Goal: Information Seeking & Learning: Learn about a topic

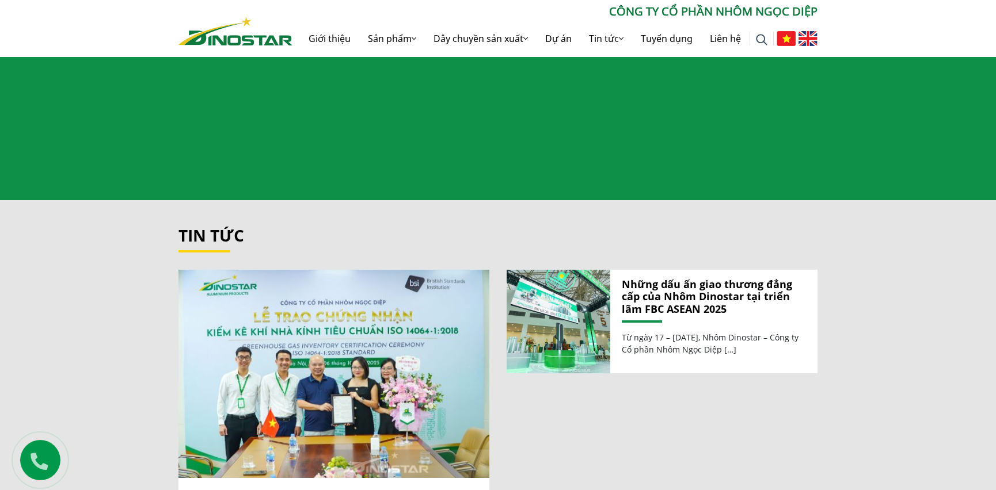
scroll to position [1220, 0]
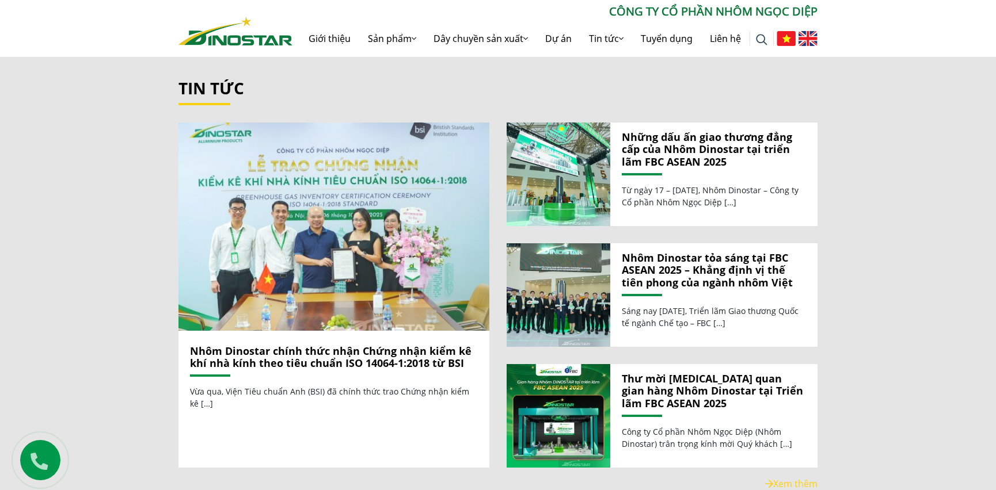
click at [375, 242] on img at bounding box center [333, 226] width 333 height 223
click at [308, 246] on img at bounding box center [333, 226] width 333 height 223
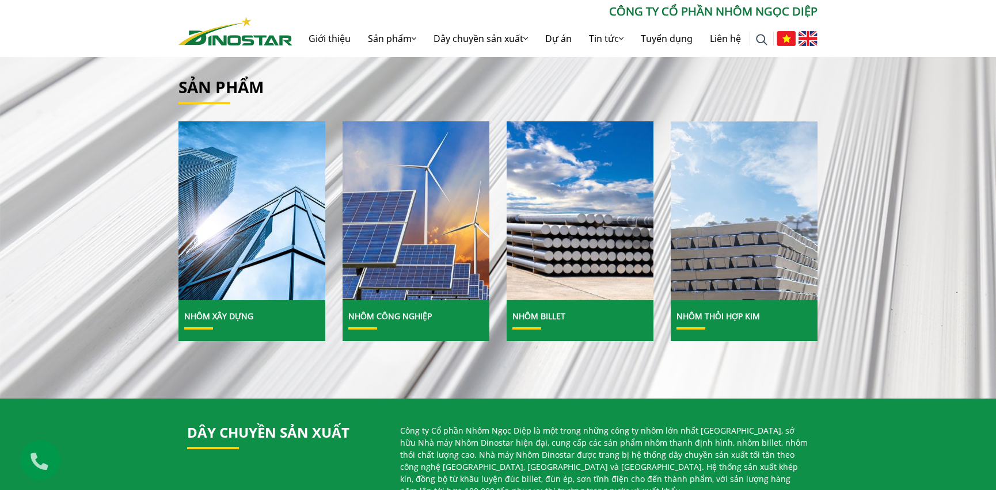
scroll to position [244, 0]
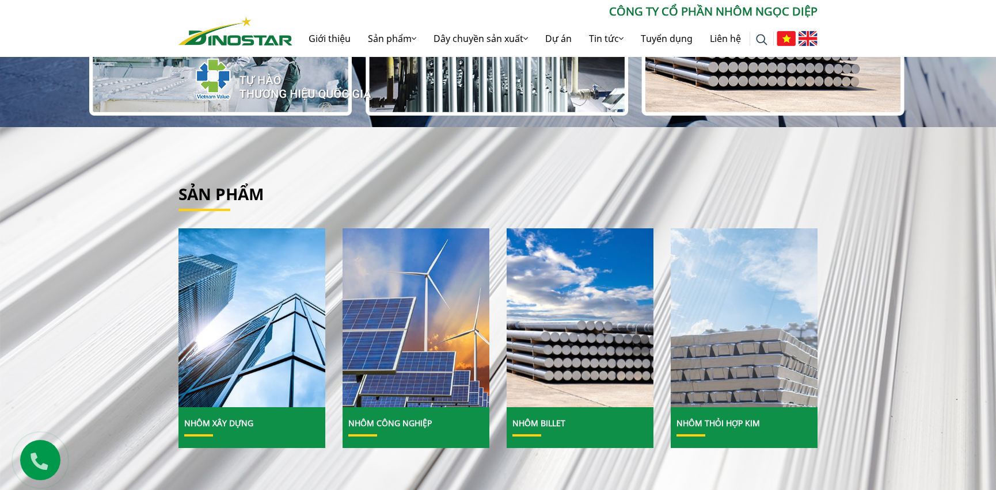
click at [765, 368] on img at bounding box center [743, 318] width 157 height 192
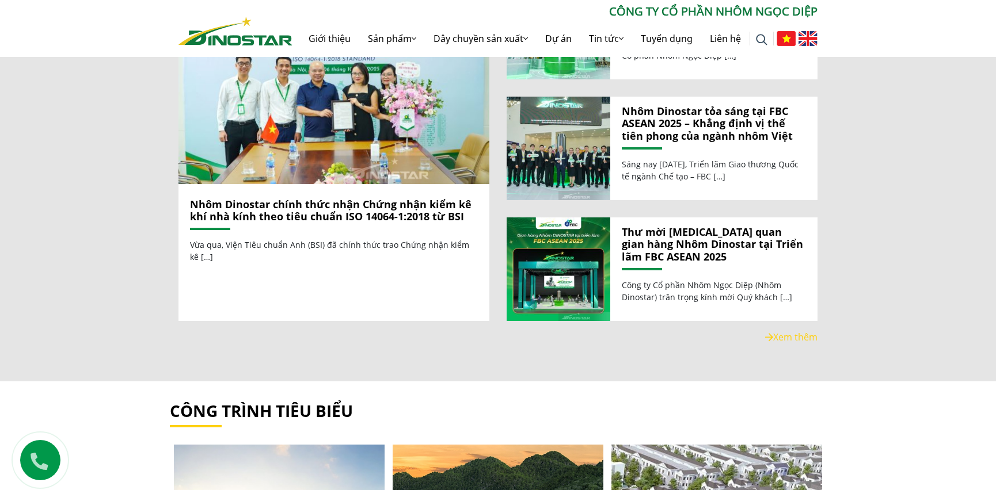
scroll to position [1416, 0]
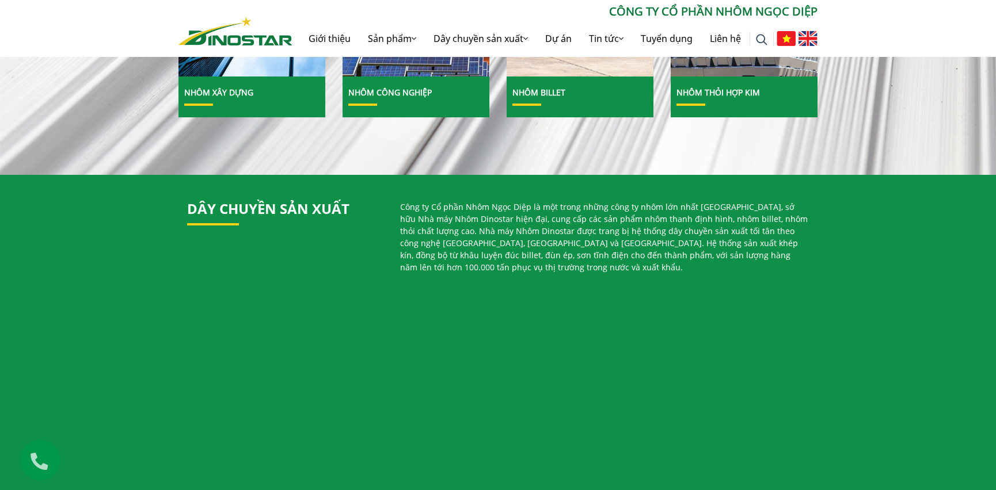
scroll to position [341, 0]
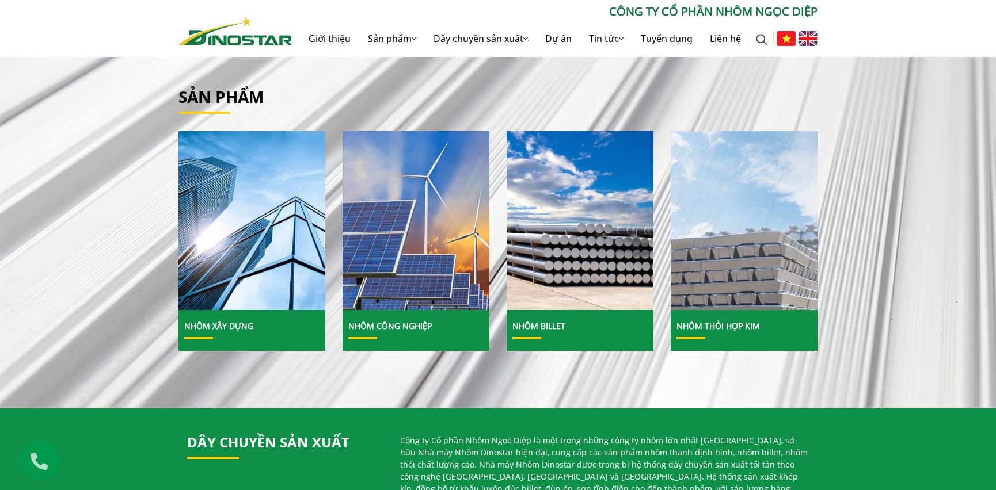
click at [748, 272] on img at bounding box center [743, 221] width 157 height 192
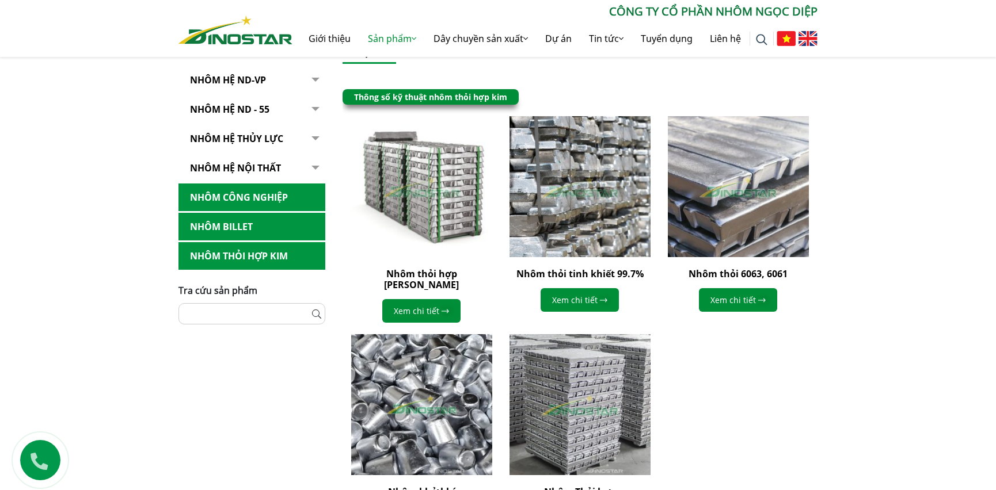
scroll to position [439, 0]
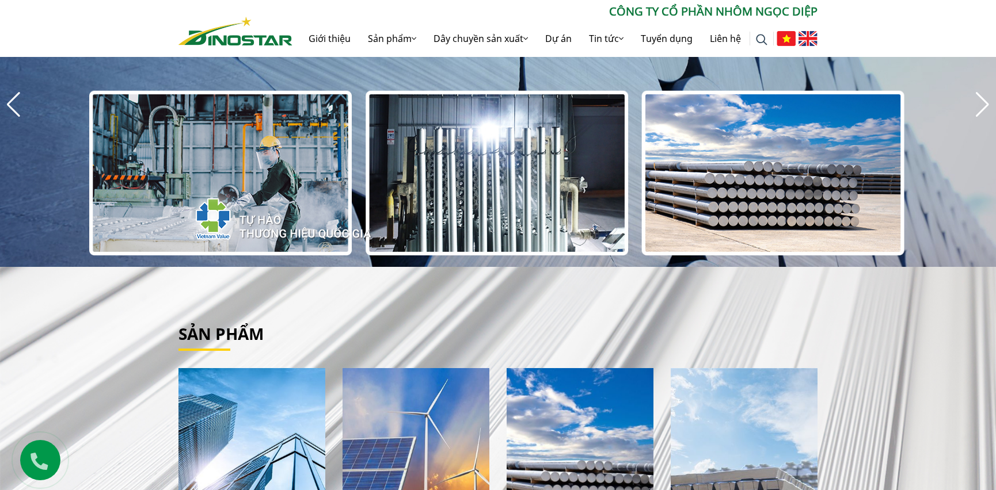
scroll to position [293, 0]
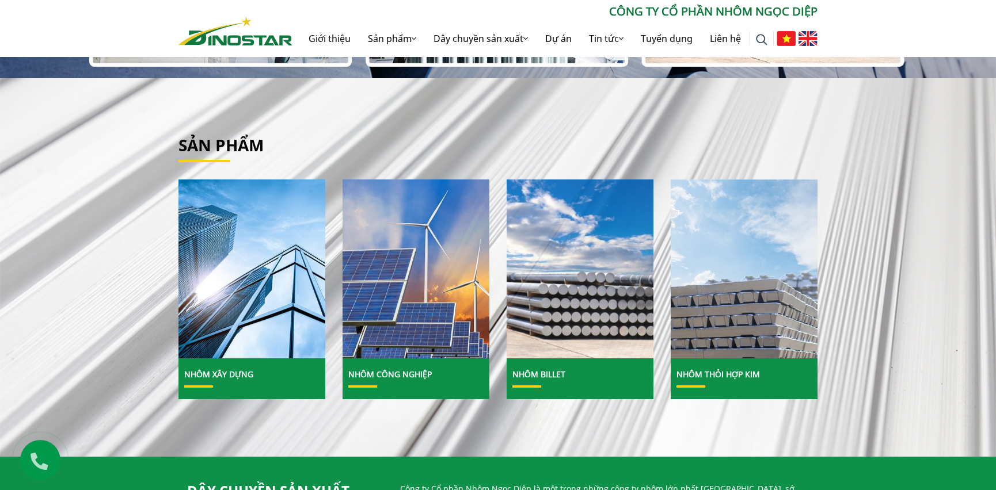
click at [564, 304] on img at bounding box center [579, 269] width 157 height 192
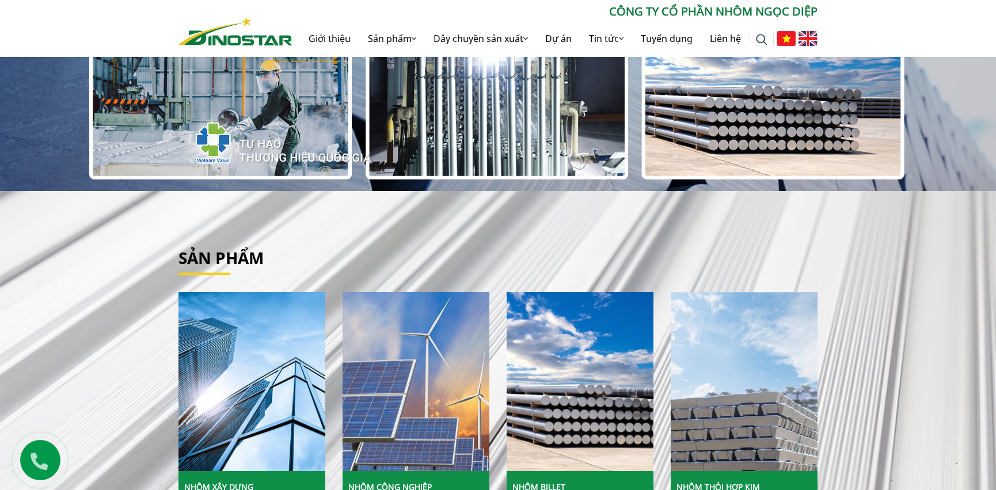
scroll to position [244, 0]
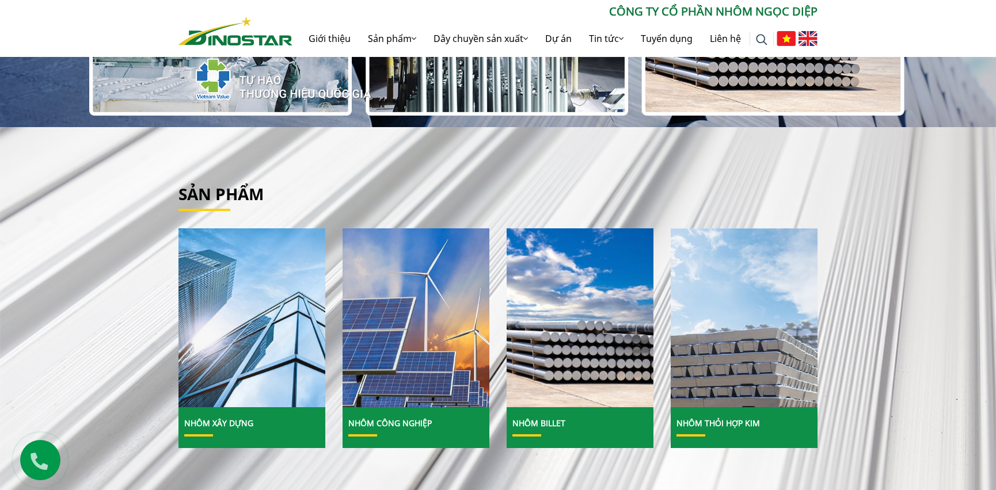
click at [270, 358] on img at bounding box center [251, 318] width 157 height 192
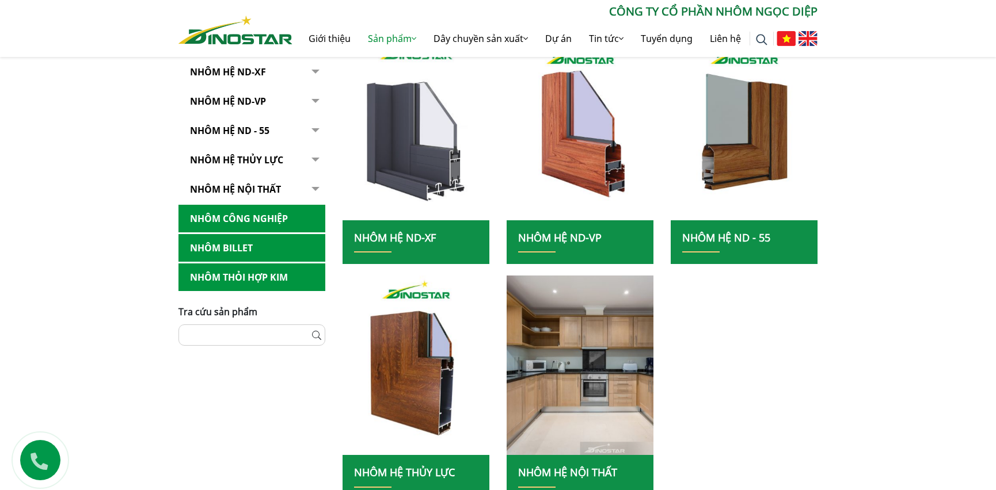
scroll to position [341, 0]
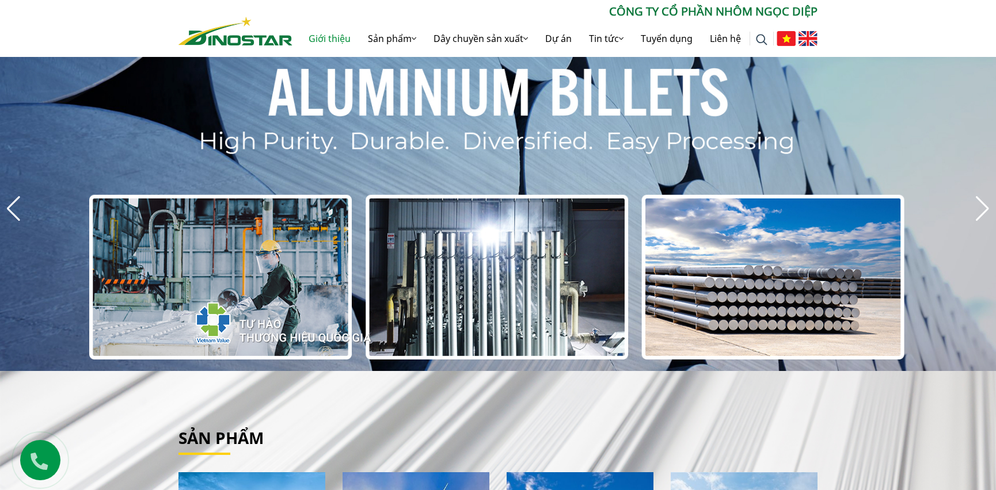
click at [321, 41] on link "Giới thiệu" at bounding box center [329, 38] width 59 height 37
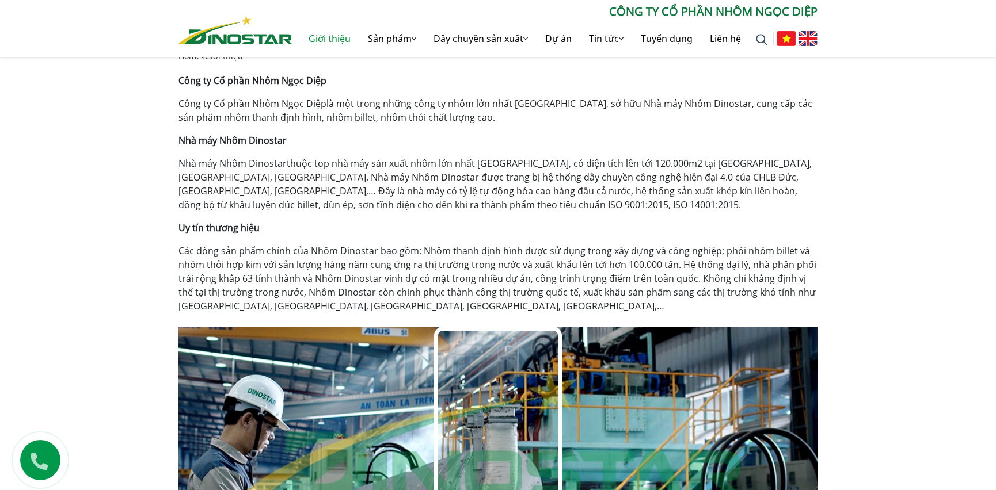
scroll to position [244, 0]
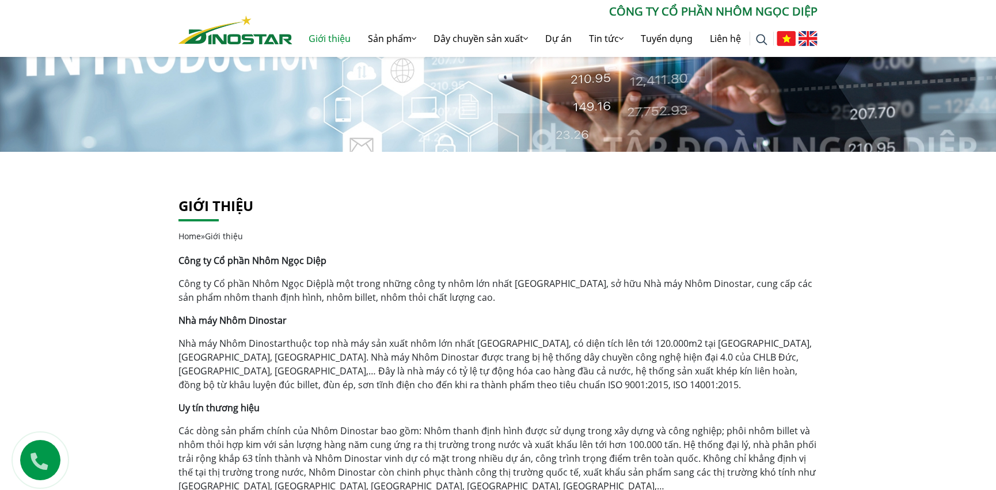
scroll to position [98, 0]
